Goal: Navigation & Orientation: Find specific page/section

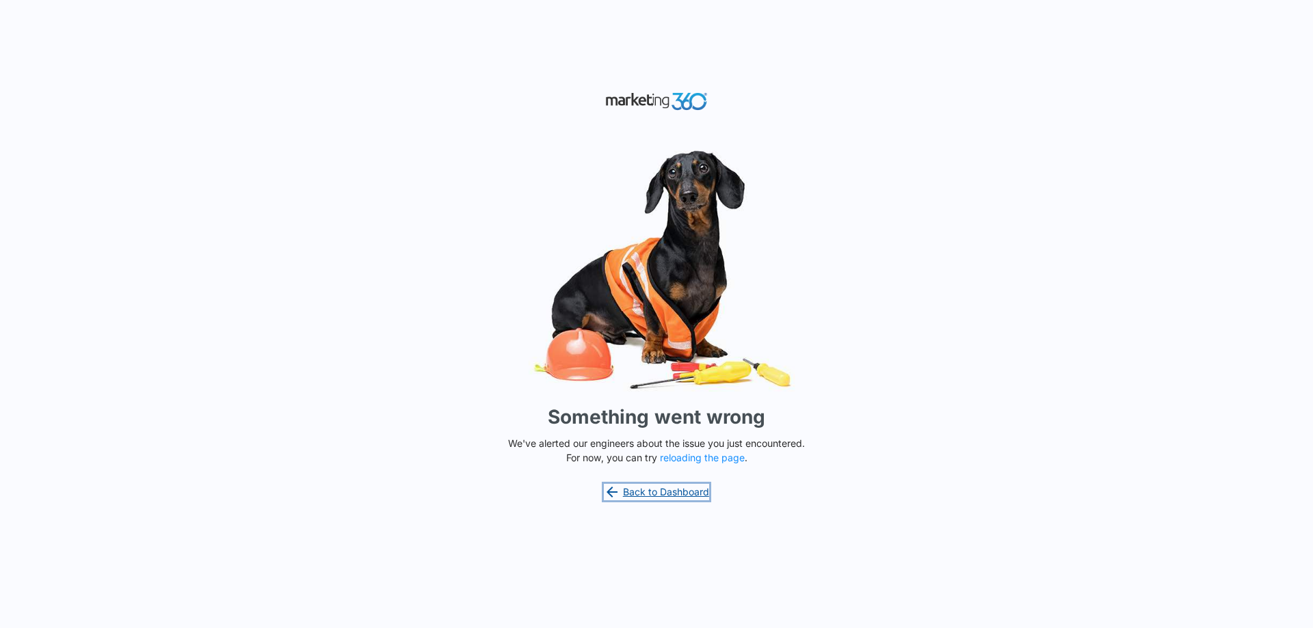
click at [655, 494] on link "Back to Dashboard" at bounding box center [656, 492] width 105 height 16
click at [674, 487] on link "Back to Dashboard" at bounding box center [656, 492] width 105 height 16
click at [643, 490] on link "Back to Dashboard" at bounding box center [656, 492] width 105 height 16
click at [687, 494] on link "Back to Dashboard" at bounding box center [656, 492] width 105 height 16
click at [704, 457] on button "reloading the page" at bounding box center [702, 458] width 85 height 11
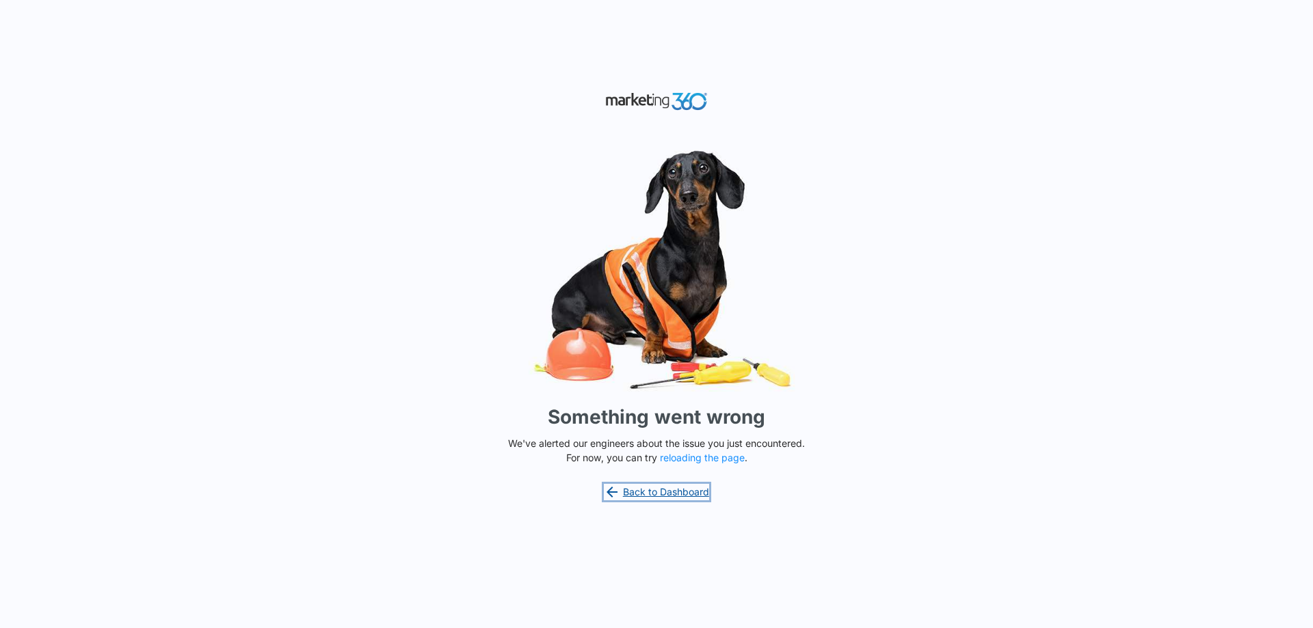
click at [637, 490] on link "Back to Dashboard" at bounding box center [656, 492] width 105 height 16
